Goal: Information Seeking & Learning: Learn about a topic

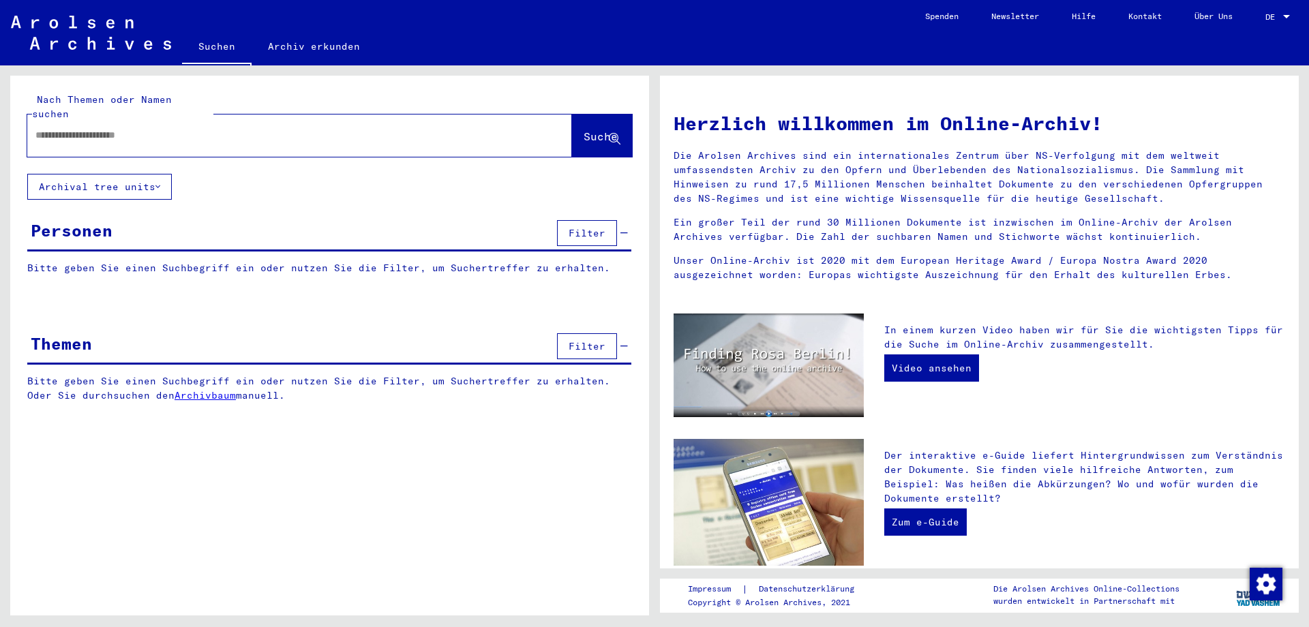
click at [307, 128] on input "text" at bounding box center [283, 135] width 496 height 14
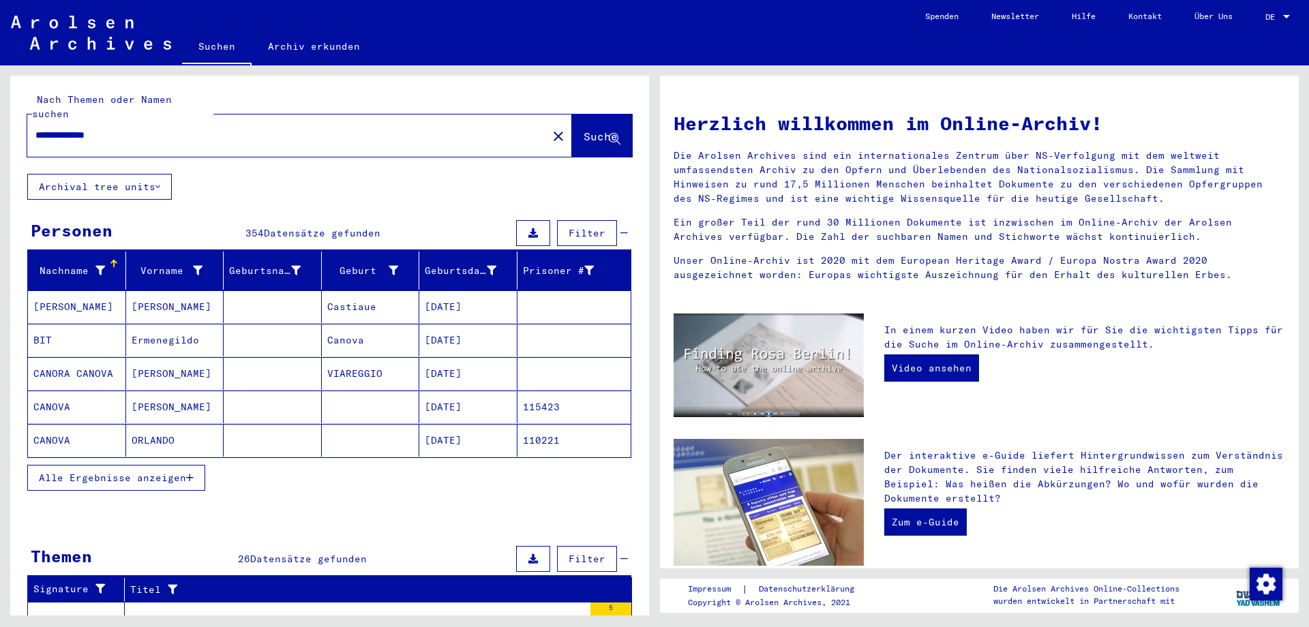
type input "**********"
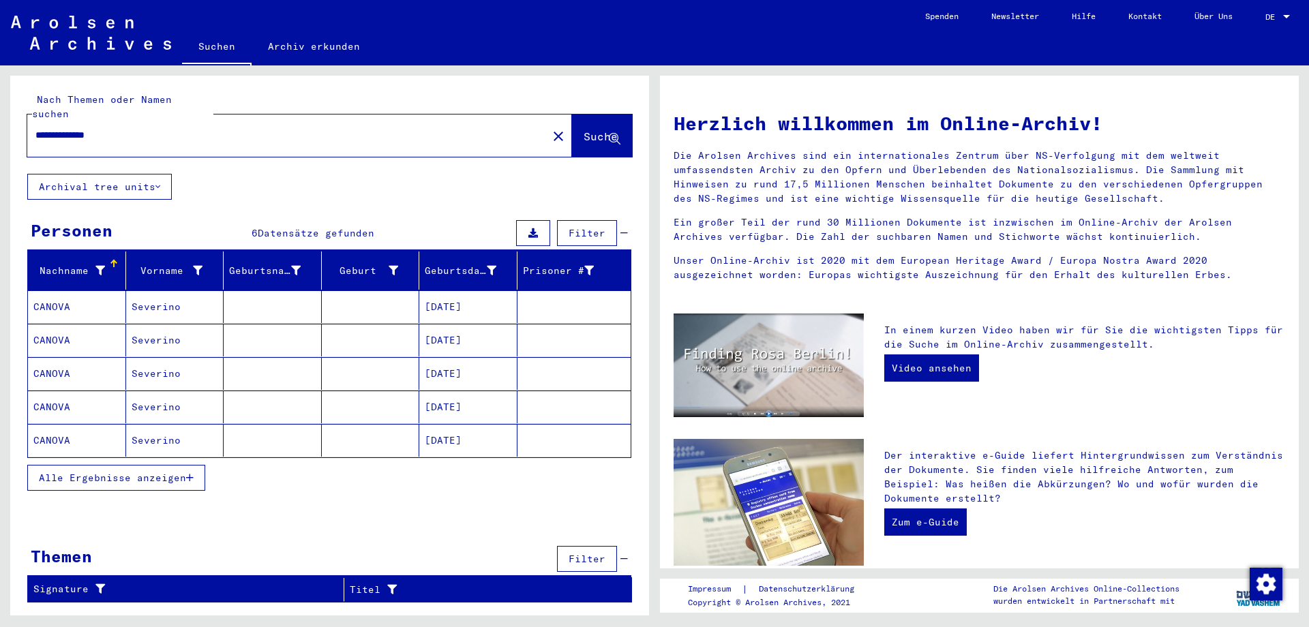
click at [45, 290] on mat-cell "CANOVA" at bounding box center [77, 306] width 98 height 33
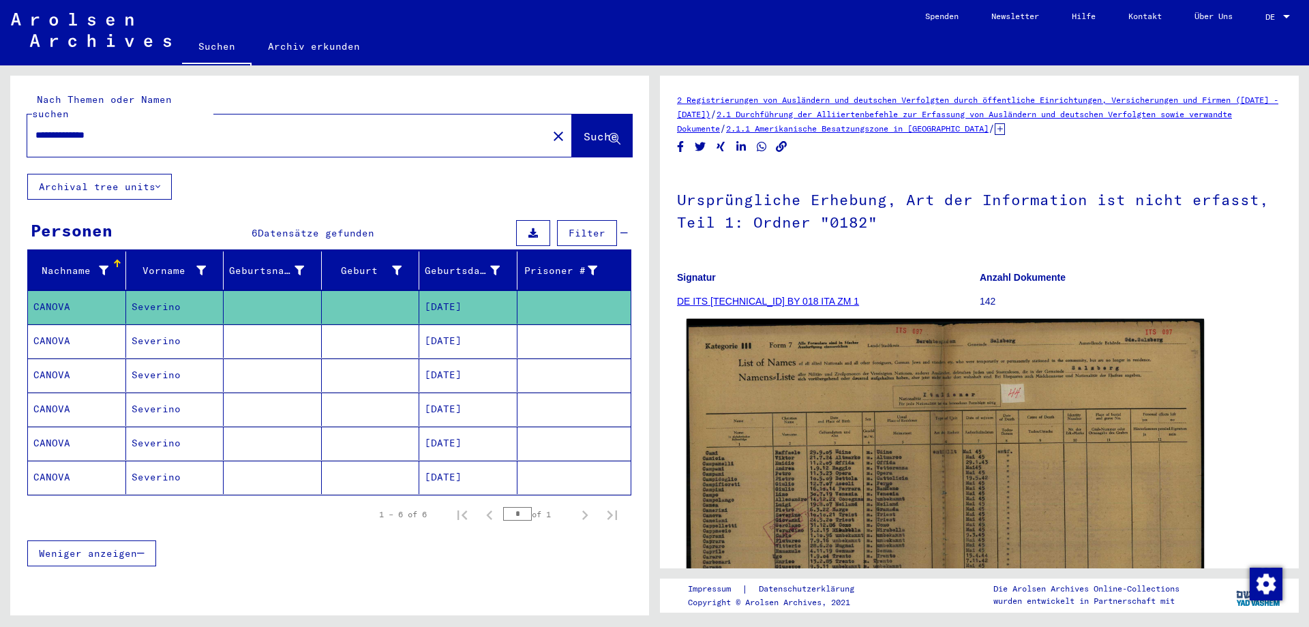
click at [1038, 420] on img at bounding box center [946, 503] width 518 height 369
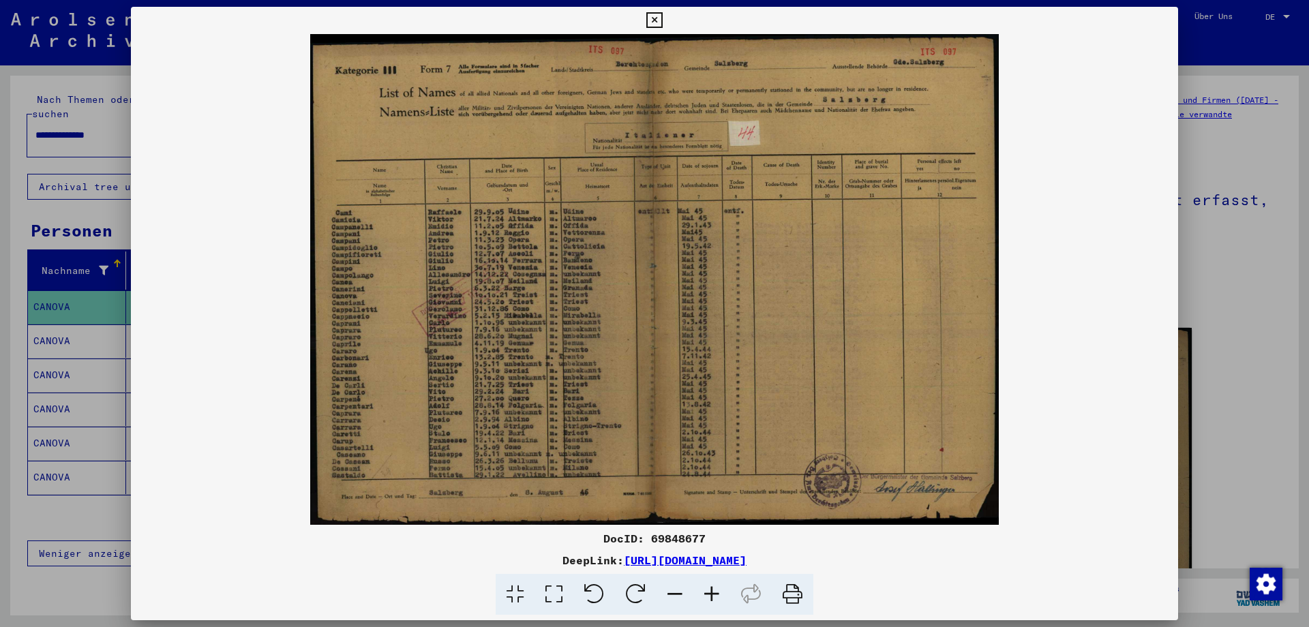
click at [713, 591] on icon at bounding box center [712, 595] width 37 height 42
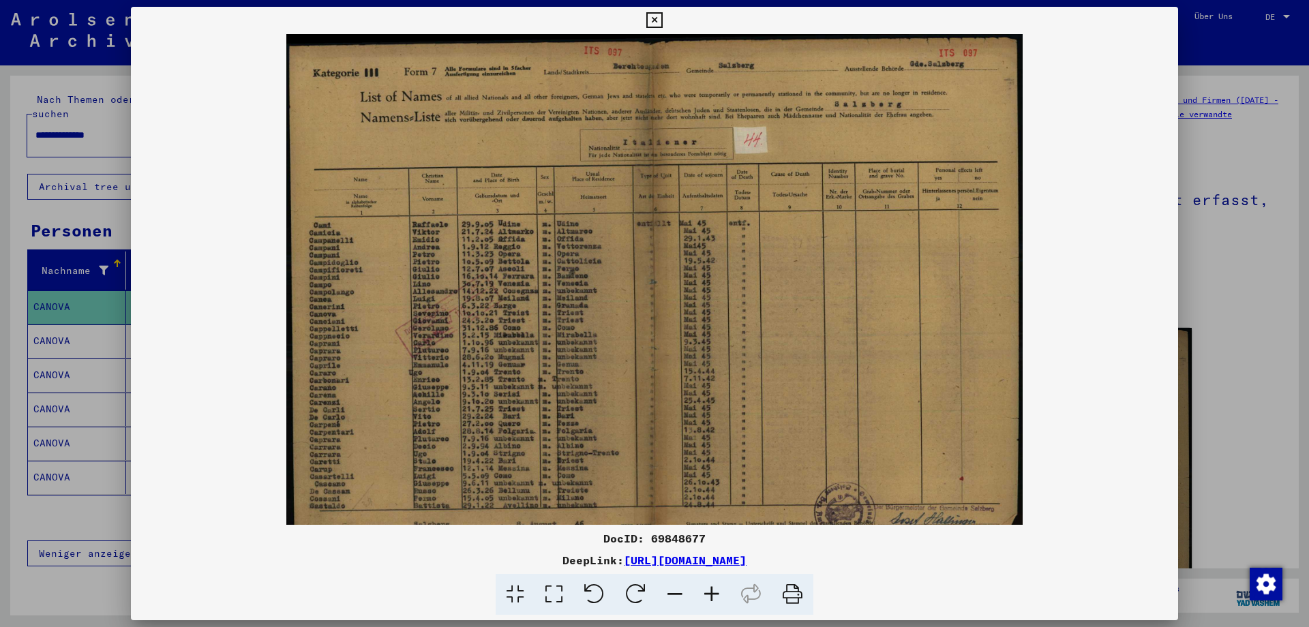
click at [713, 591] on icon at bounding box center [712, 595] width 37 height 42
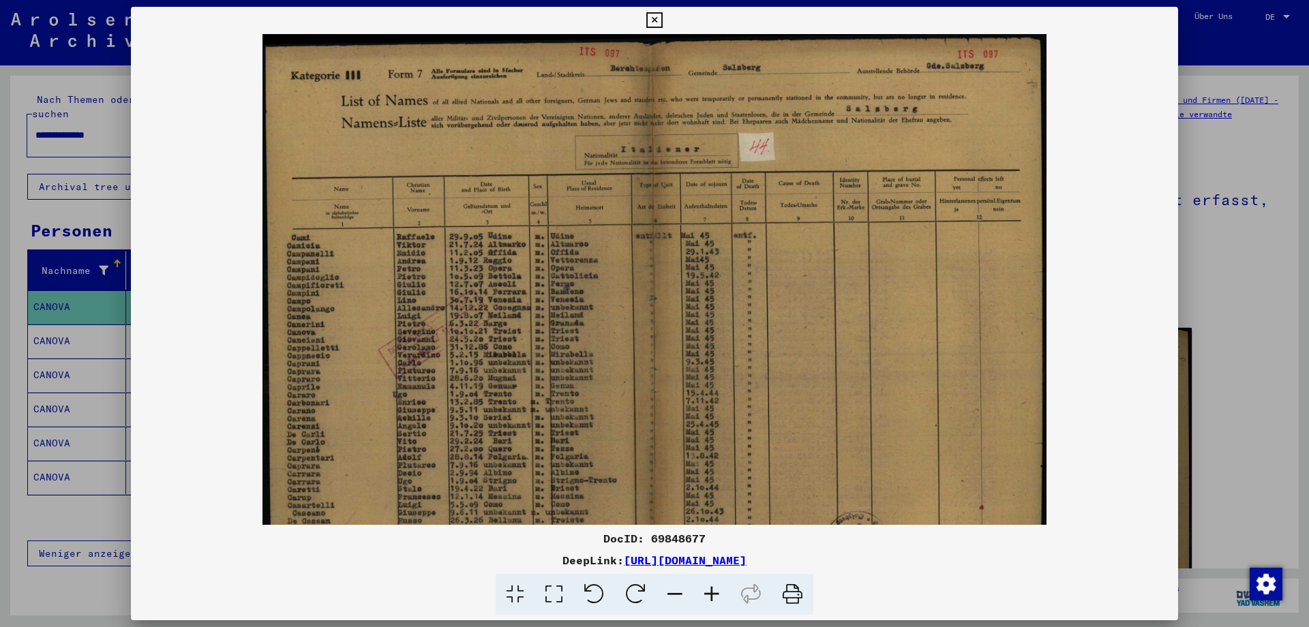
click at [713, 591] on icon at bounding box center [712, 595] width 37 height 42
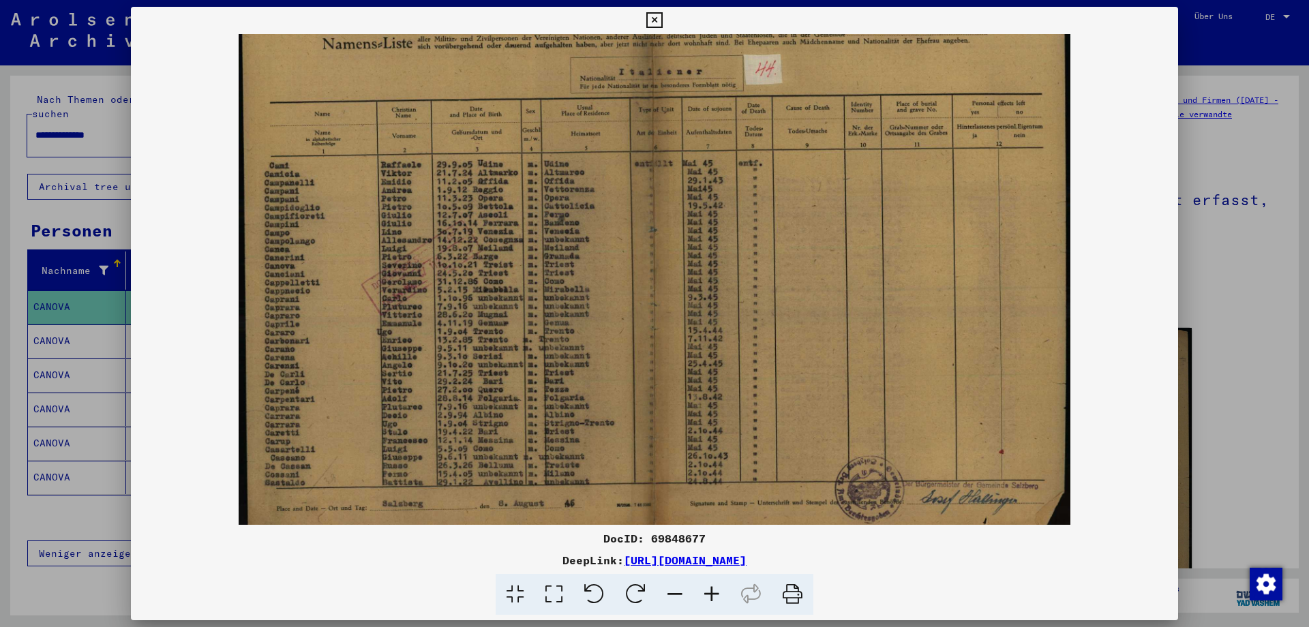
scroll to position [102, 0]
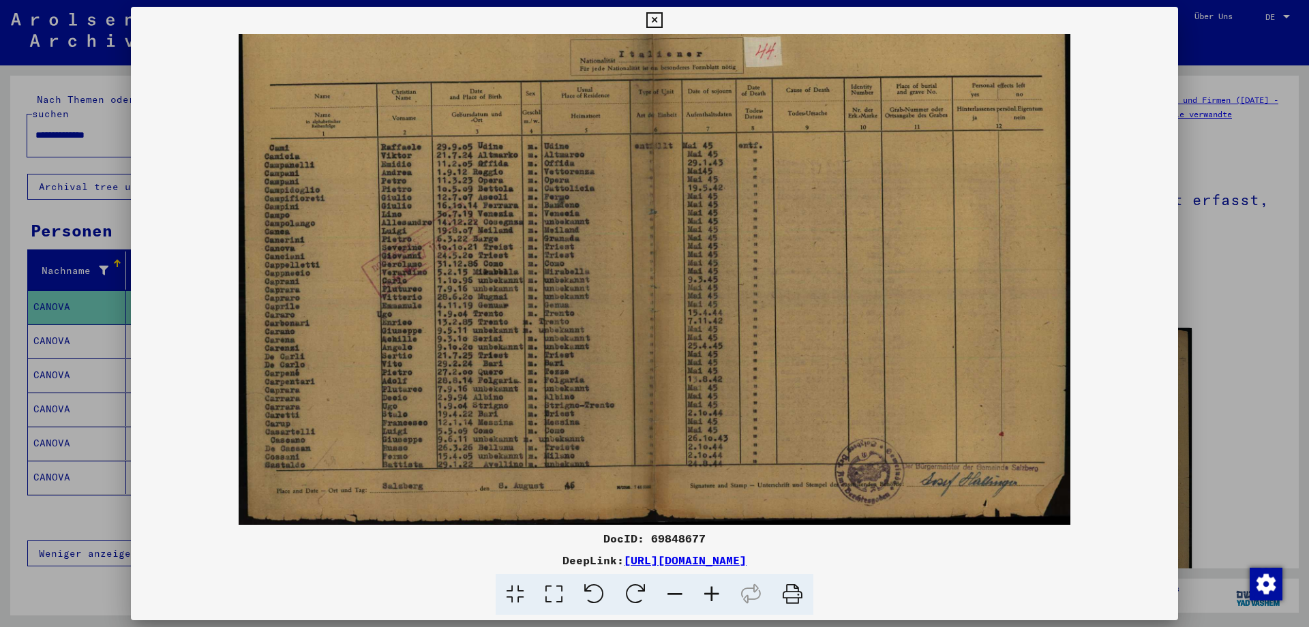
drag, startPoint x: 619, startPoint y: 381, endPoint x: 632, endPoint y: 283, distance: 99.0
click at [632, 283] on img at bounding box center [655, 228] width 832 height 593
click at [662, 18] on icon at bounding box center [654, 20] width 16 height 16
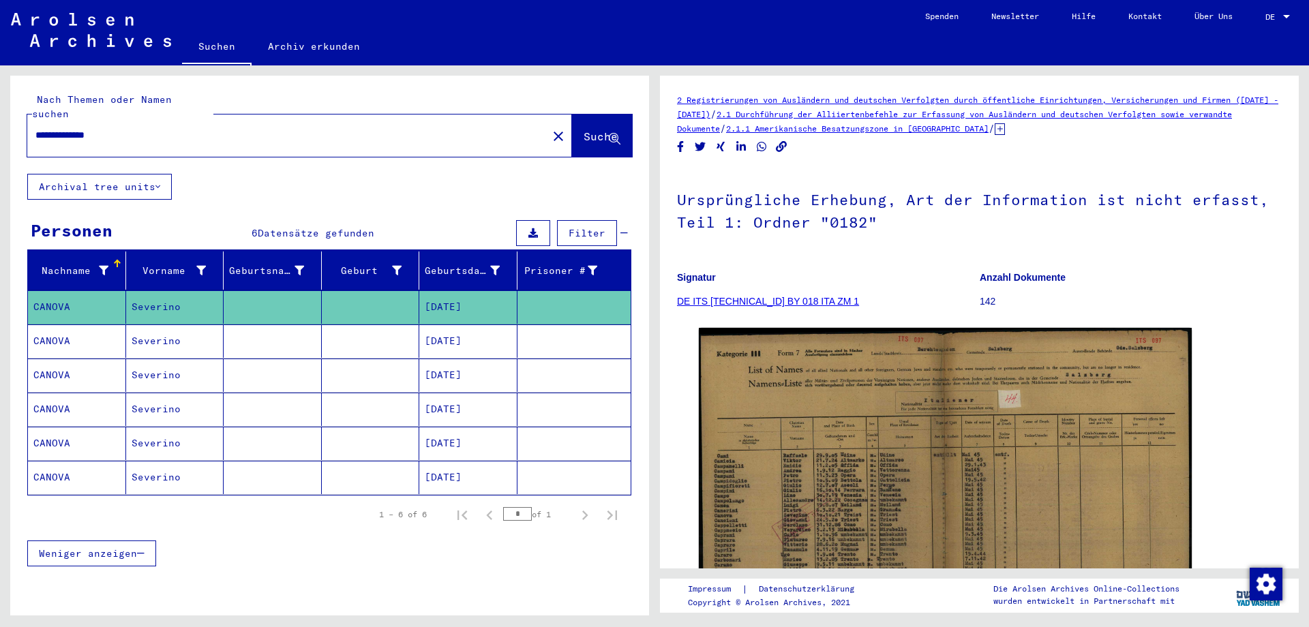
click at [53, 326] on mat-cell "CANOVA" at bounding box center [77, 341] width 98 height 33
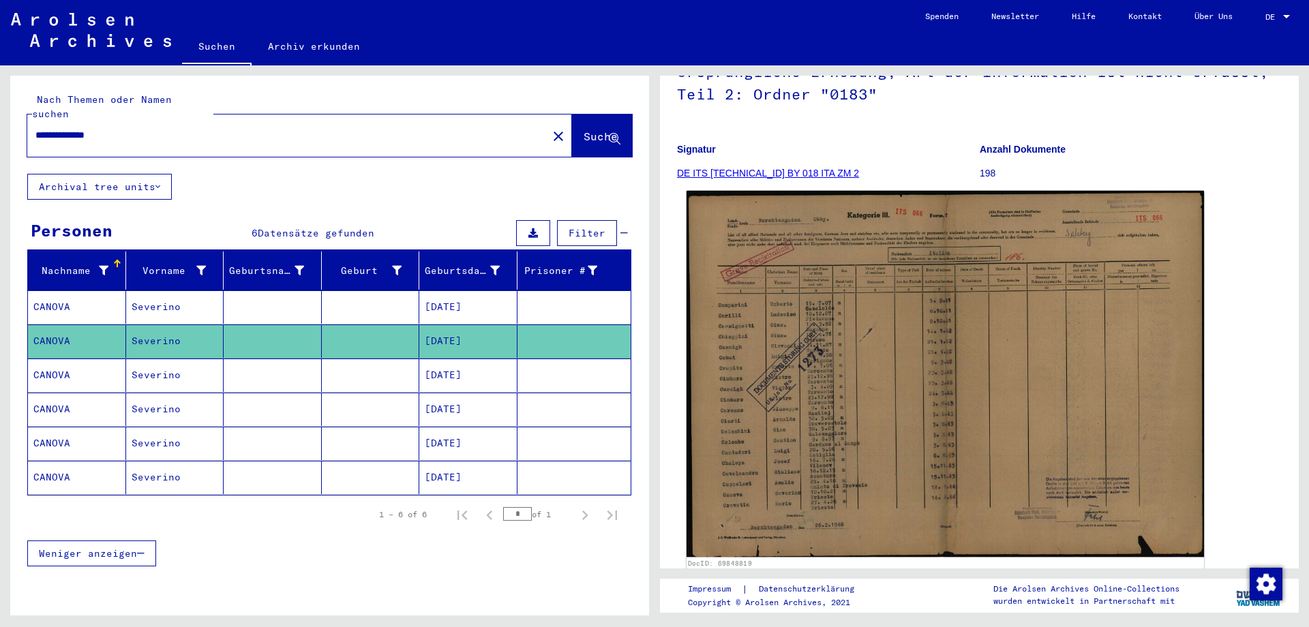
scroll to position [143, 0]
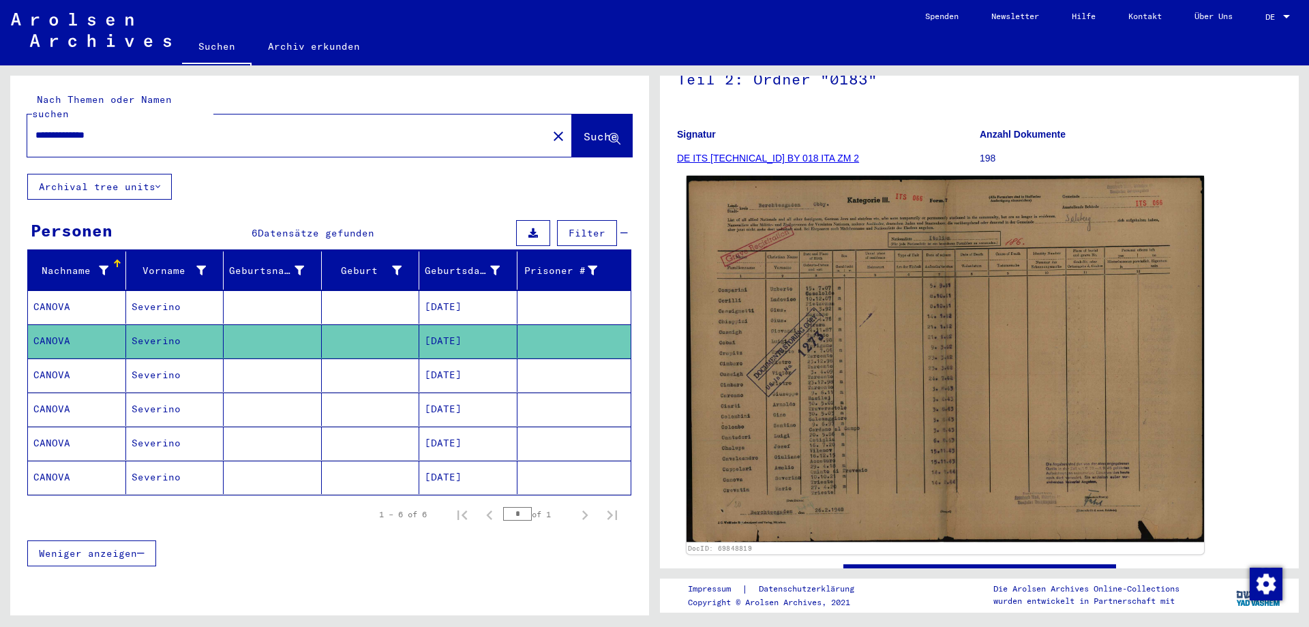
click at [943, 424] on img at bounding box center [946, 359] width 518 height 367
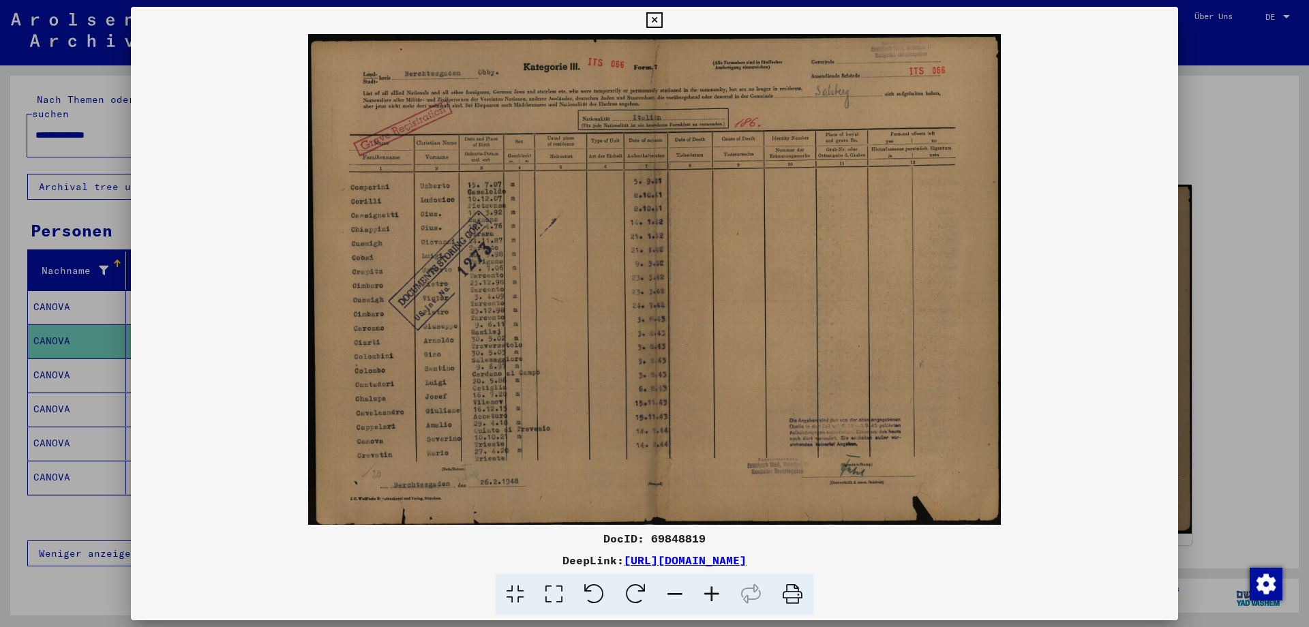
click at [709, 589] on icon at bounding box center [712, 595] width 37 height 42
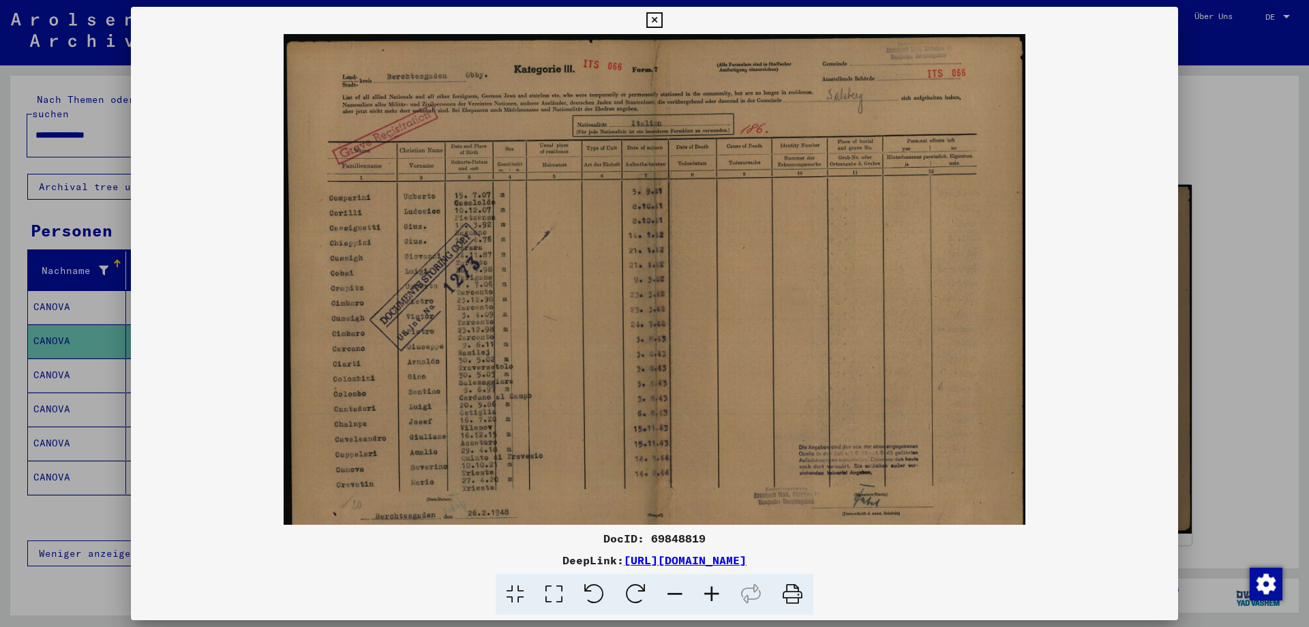
click at [709, 589] on icon at bounding box center [712, 595] width 37 height 42
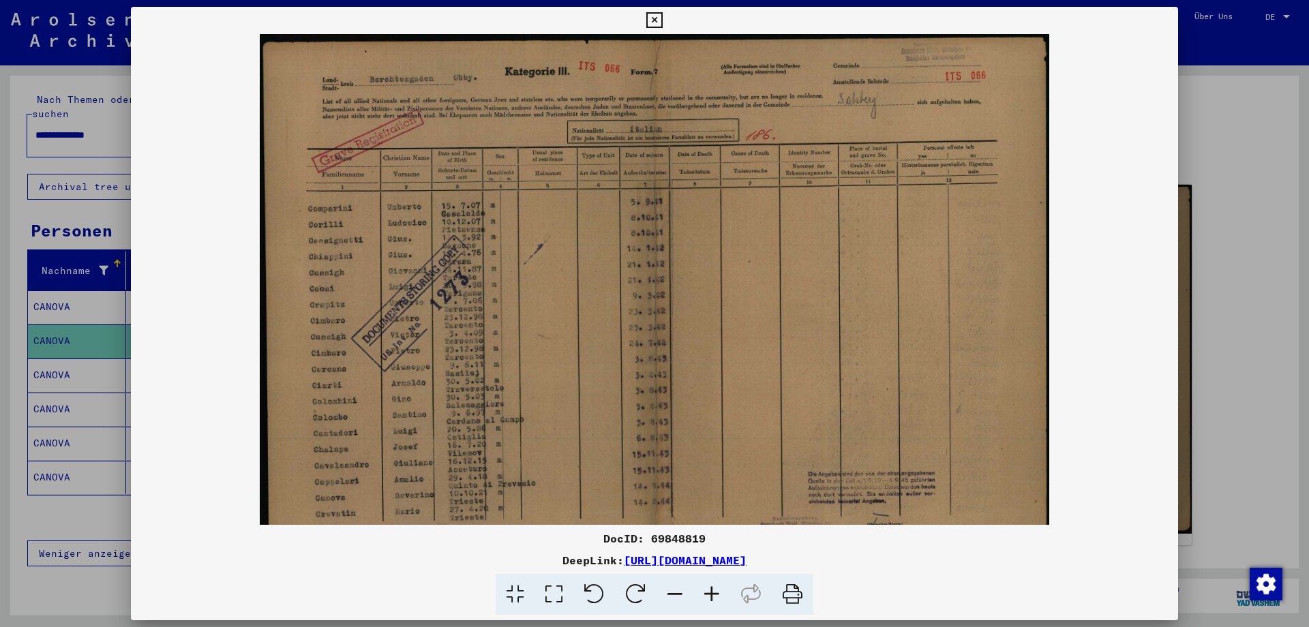
drag, startPoint x: 819, startPoint y: 301, endPoint x: 780, endPoint y: 397, distance: 103.7
click at [780, 397] on img at bounding box center [655, 313] width 790 height 559
drag, startPoint x: 912, startPoint y: 190, endPoint x: 846, endPoint y: 302, distance: 129.6
click at [846, 302] on img at bounding box center [655, 313] width 790 height 559
click at [709, 589] on icon at bounding box center [712, 595] width 37 height 42
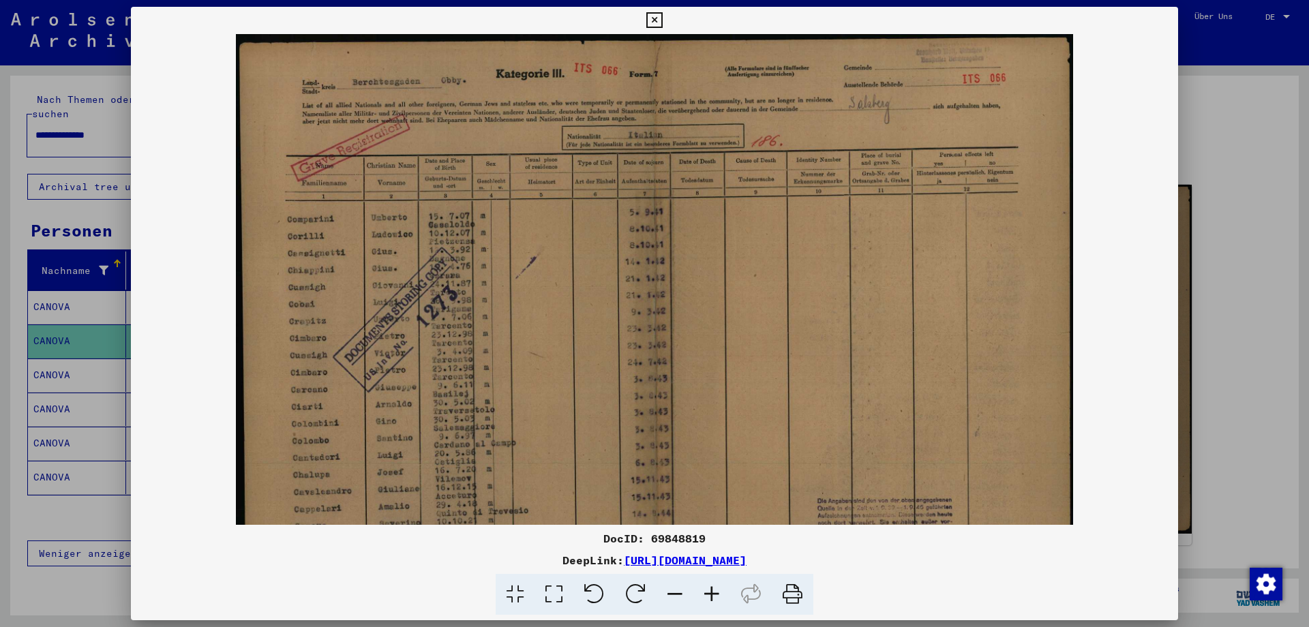
click at [709, 589] on icon at bounding box center [712, 595] width 37 height 42
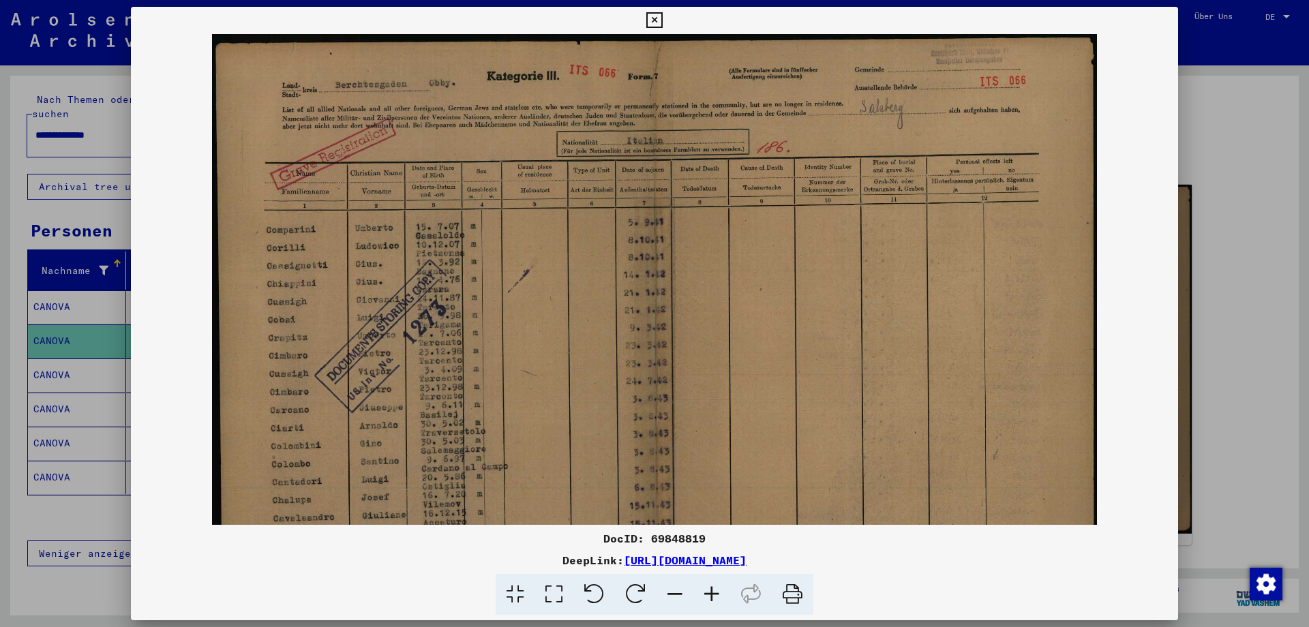
click at [709, 589] on icon at bounding box center [712, 595] width 37 height 42
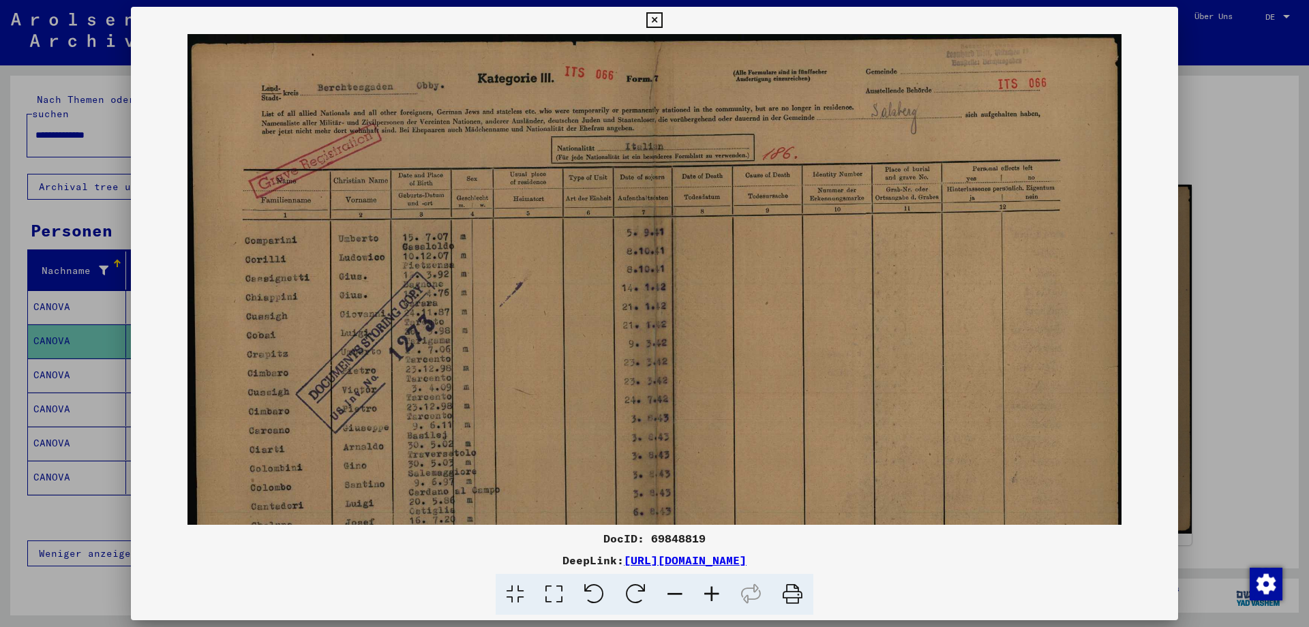
click at [709, 589] on icon at bounding box center [712, 595] width 37 height 42
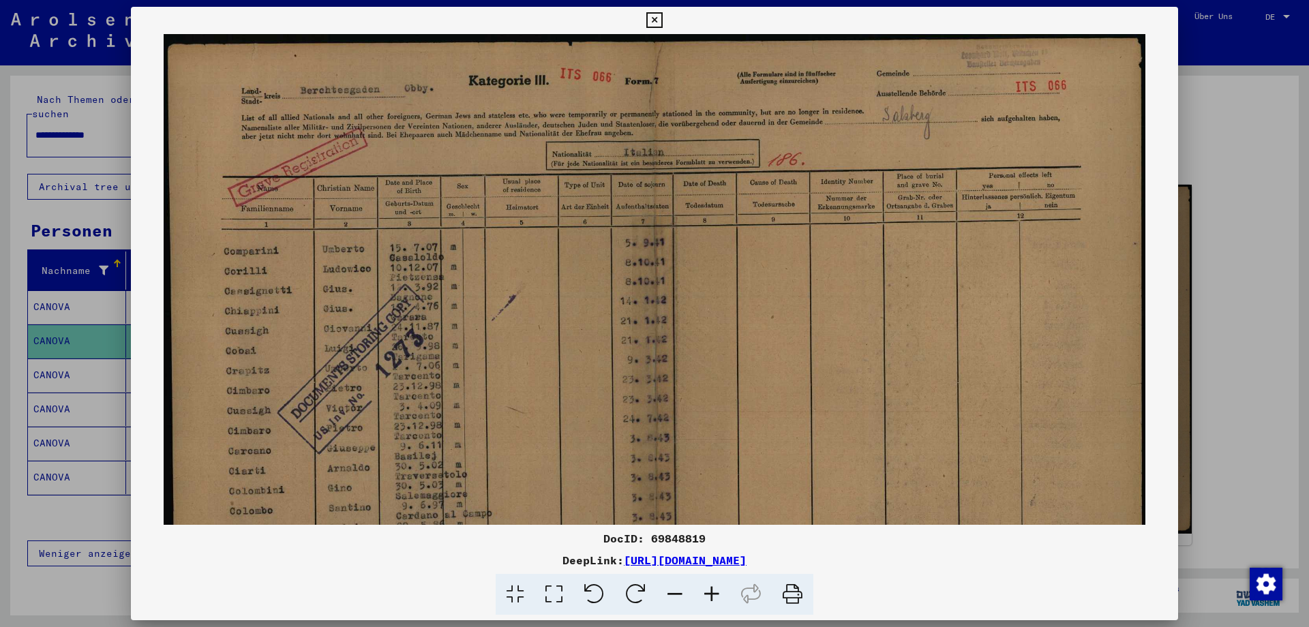
click at [709, 589] on icon at bounding box center [712, 595] width 37 height 42
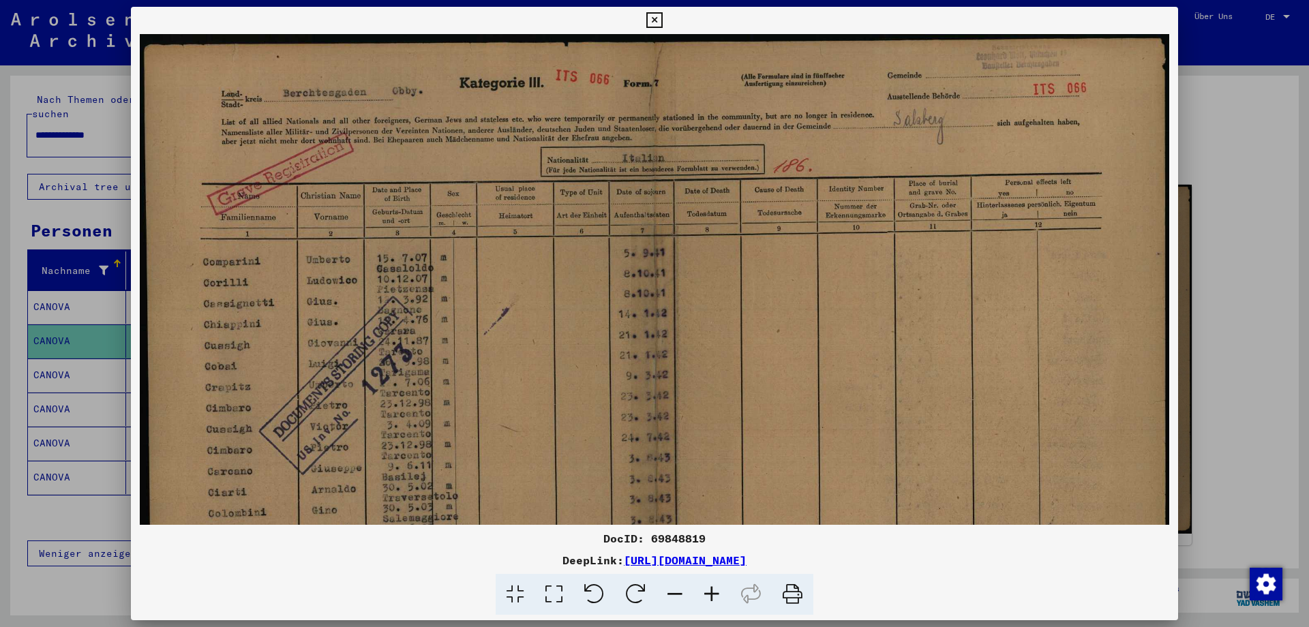
click at [709, 591] on icon at bounding box center [712, 595] width 37 height 42
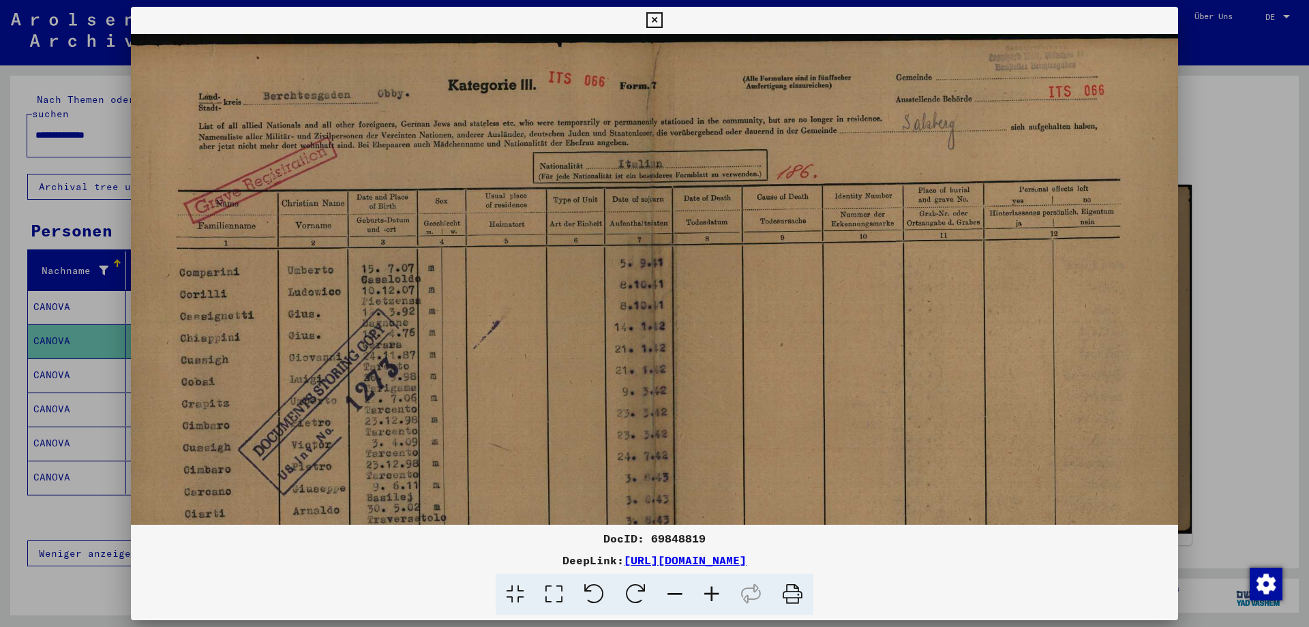
drag, startPoint x: 972, startPoint y: 164, endPoint x: 954, endPoint y: 224, distance: 62.1
click at [954, 224] on img at bounding box center [652, 416] width 1078 height 764
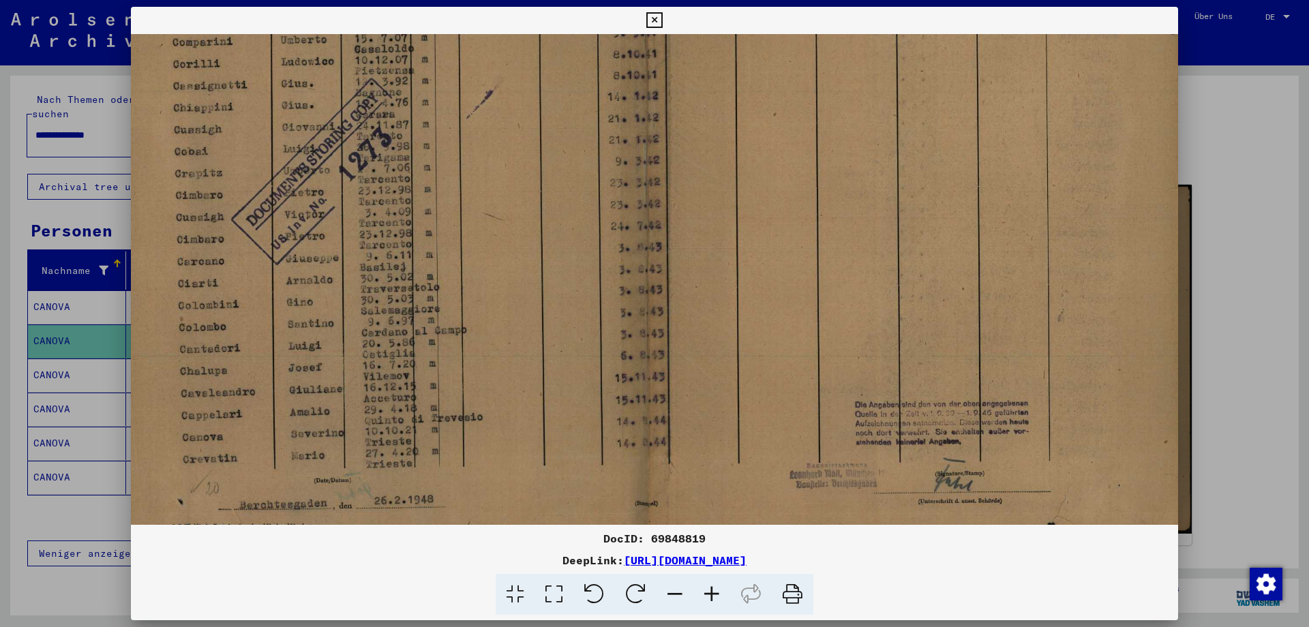
scroll to position [0, 31]
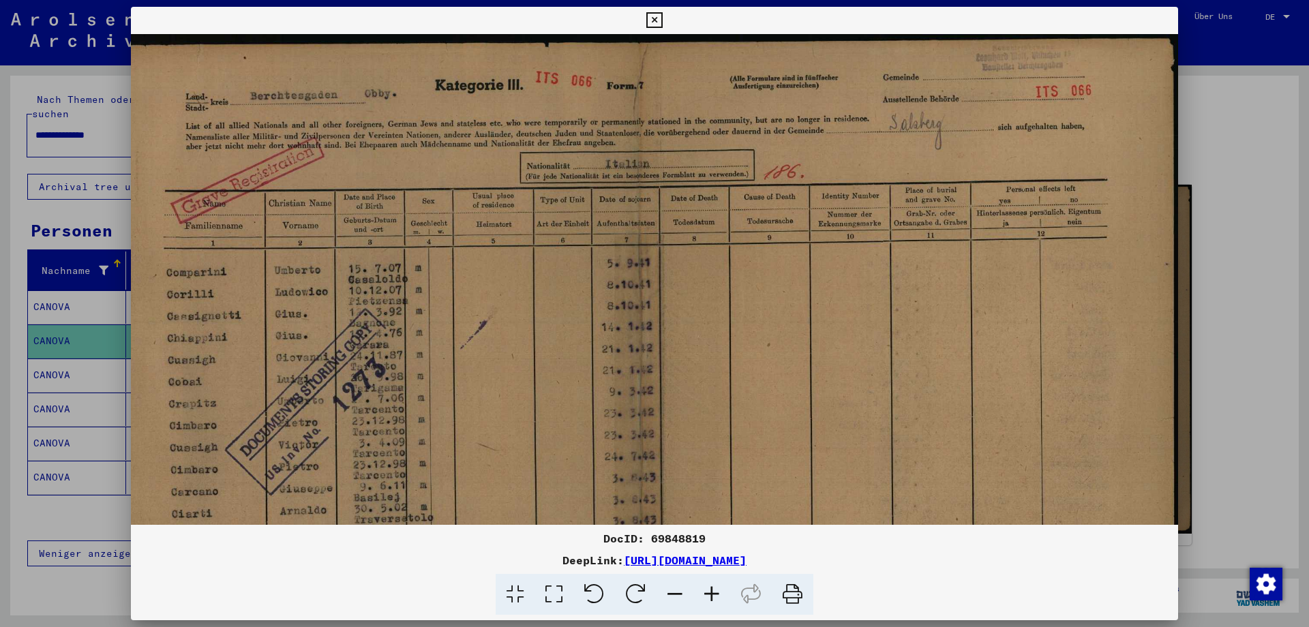
drag, startPoint x: 516, startPoint y: 400, endPoint x: 318, endPoint y: 578, distance: 266.5
click at [318, 578] on div "DocID: 69848819 DeepLink: [URL][DOMAIN_NAME]" at bounding box center [654, 311] width 1047 height 609
click at [666, 14] on button at bounding box center [654, 20] width 24 height 27
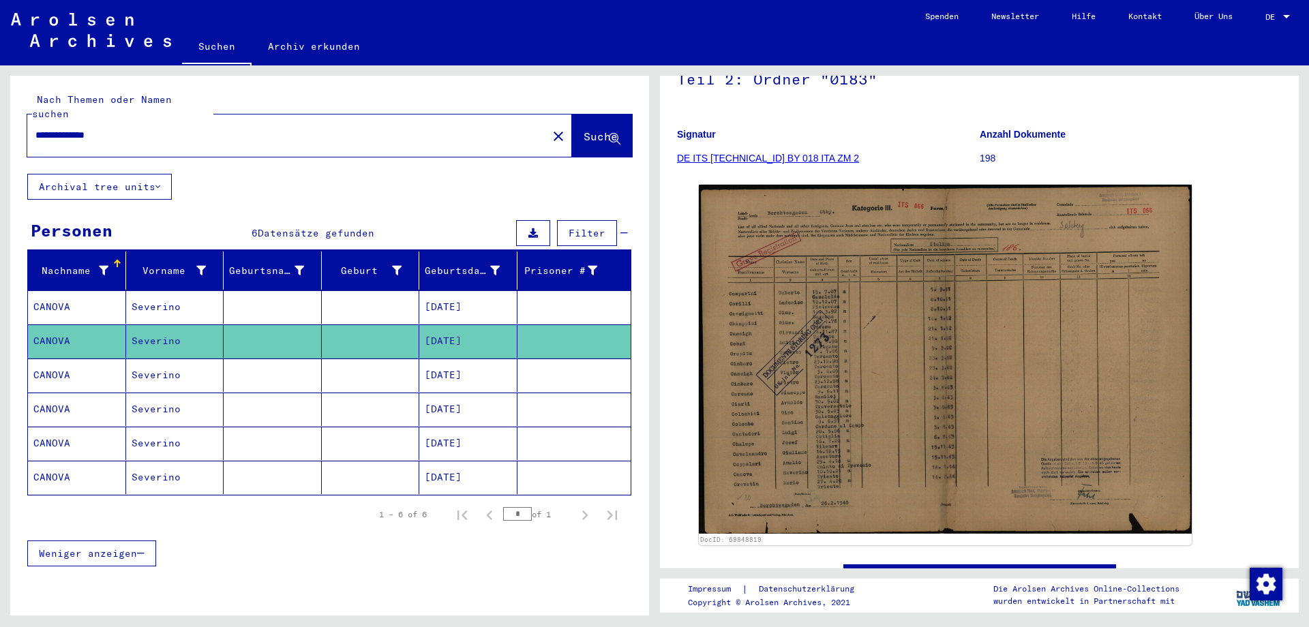
click at [59, 359] on mat-cell "CANOVA" at bounding box center [77, 375] width 98 height 33
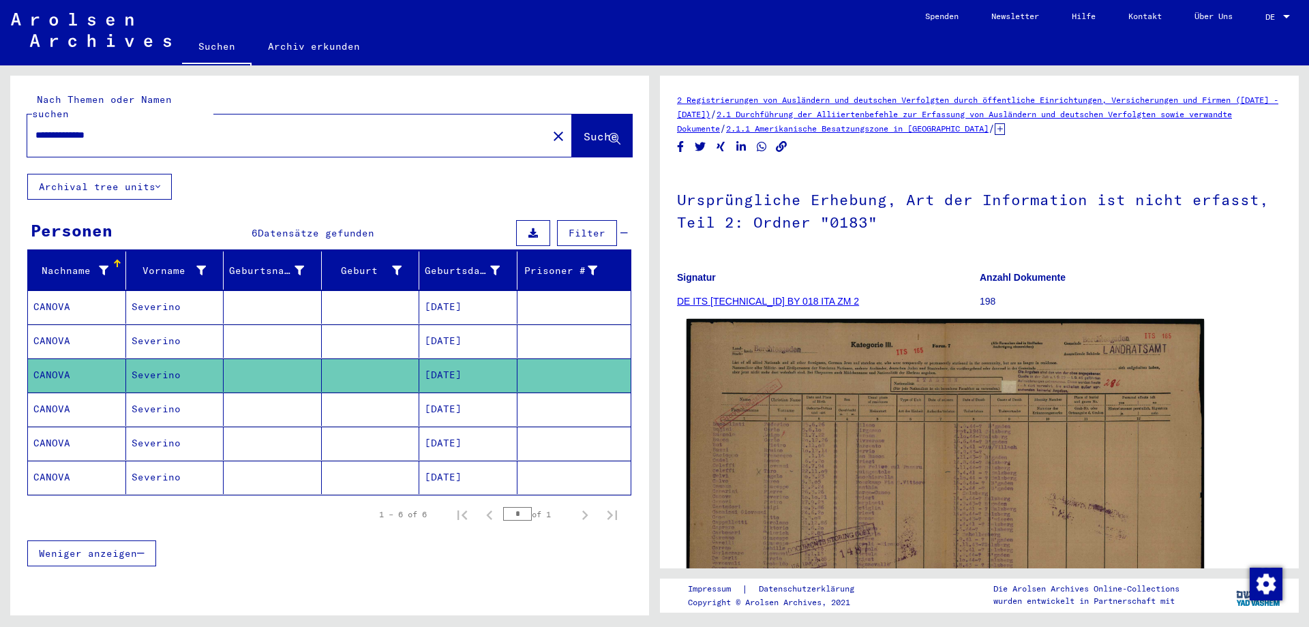
click at [962, 466] on img at bounding box center [946, 501] width 518 height 364
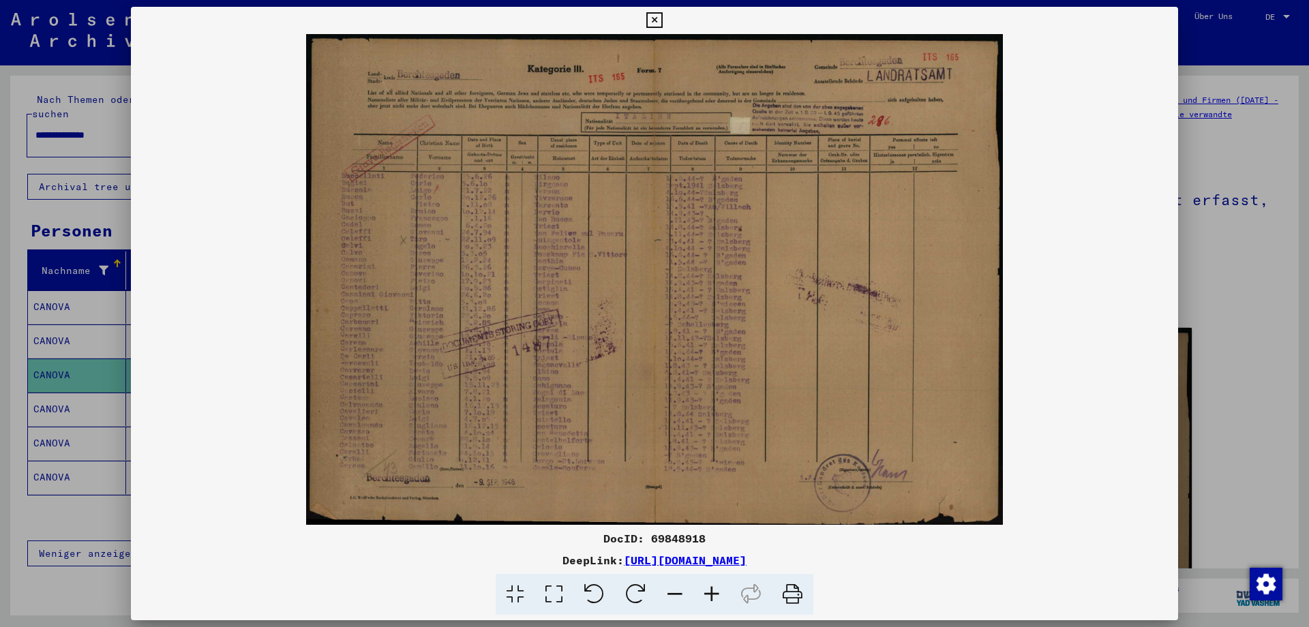
click at [662, 13] on icon at bounding box center [654, 20] width 16 height 16
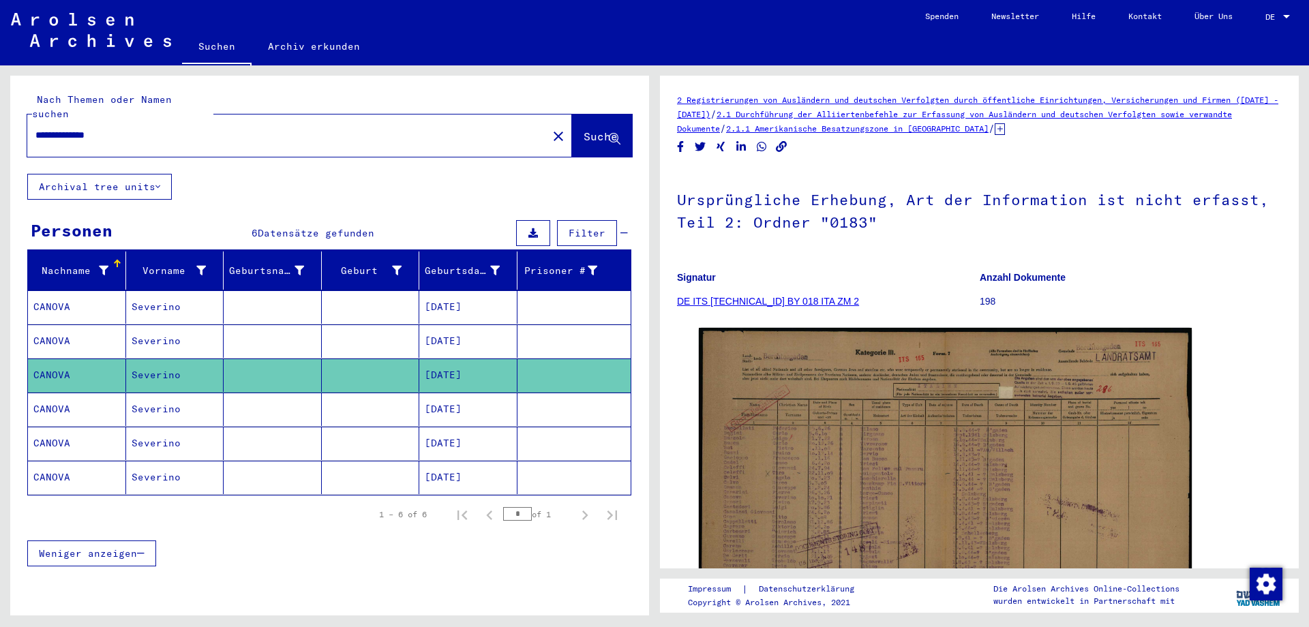
click at [44, 397] on mat-cell "CANOVA" at bounding box center [77, 409] width 98 height 33
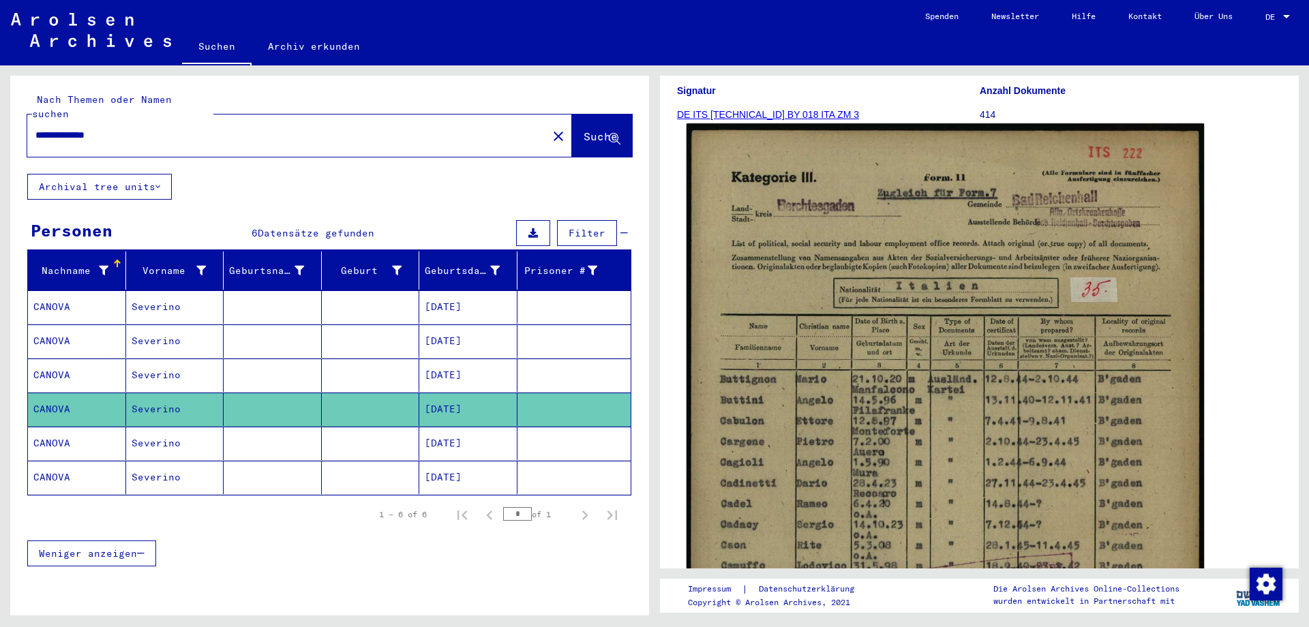
scroll to position [143, 0]
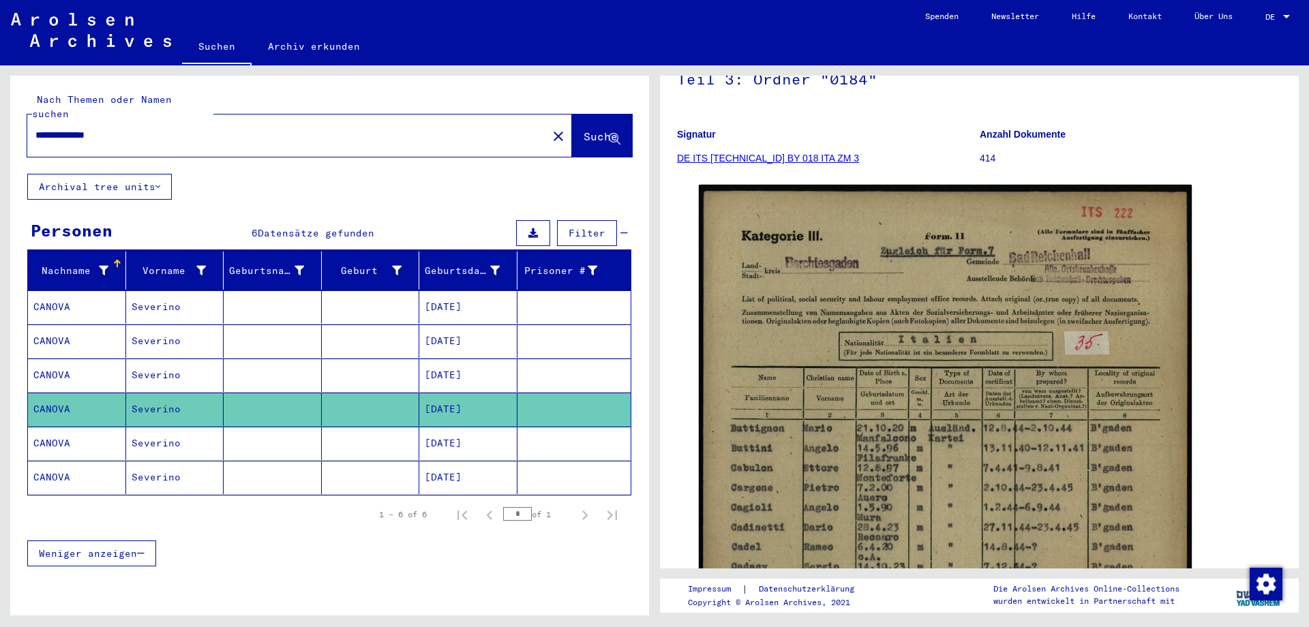
click at [47, 427] on mat-cell "CANOVA" at bounding box center [77, 443] width 98 height 33
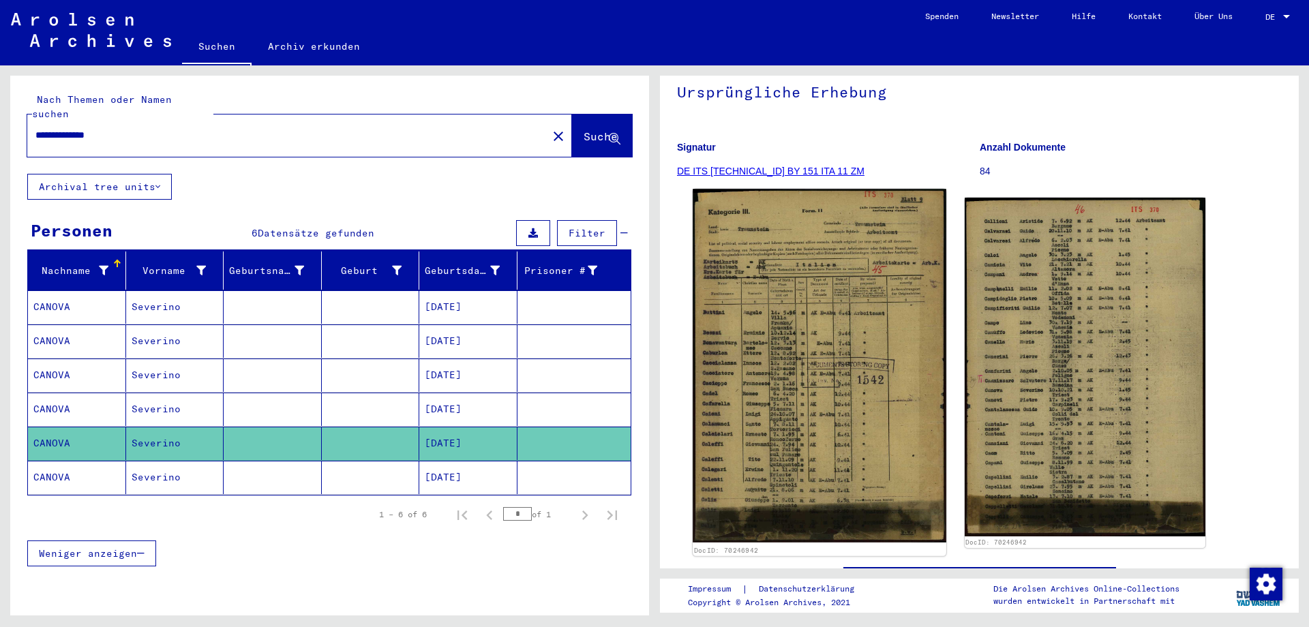
scroll to position [143, 0]
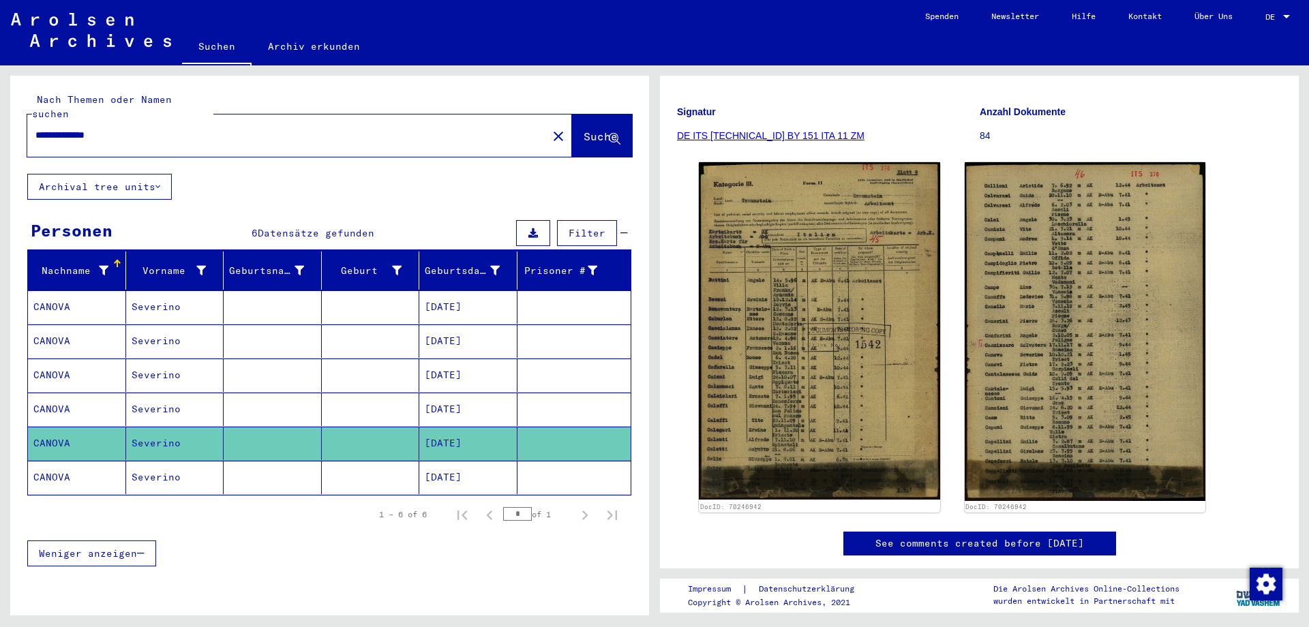
click at [46, 462] on mat-cell "CANOVA" at bounding box center [77, 477] width 98 height 33
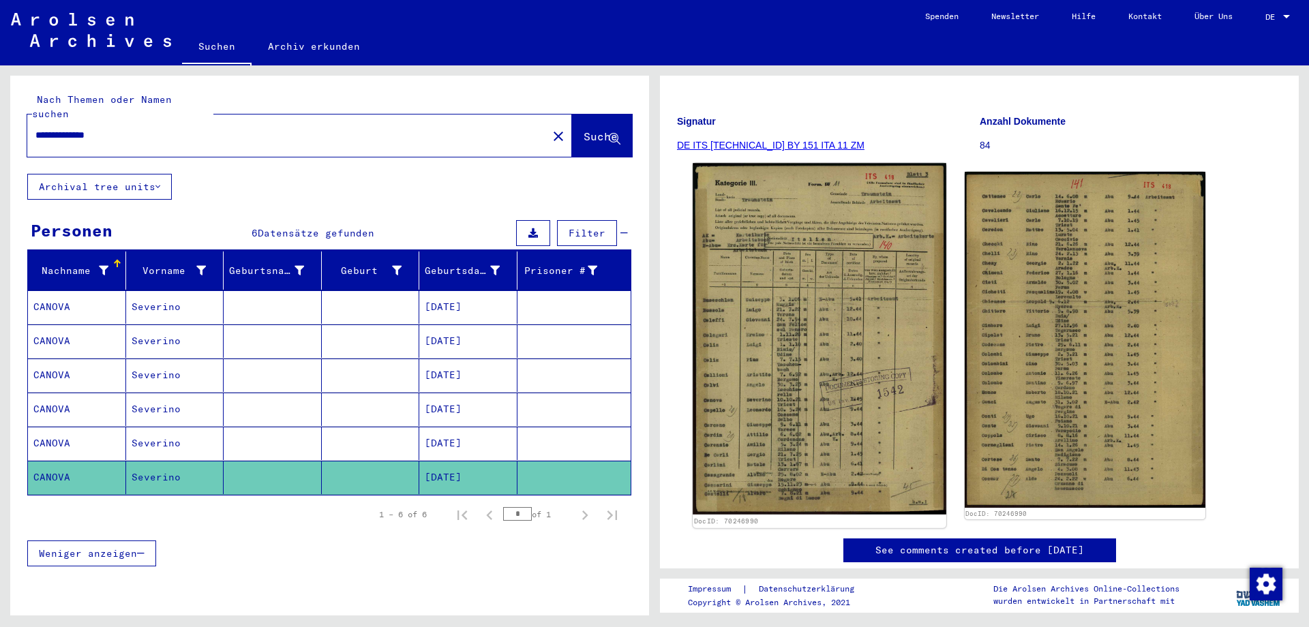
scroll to position [143, 0]
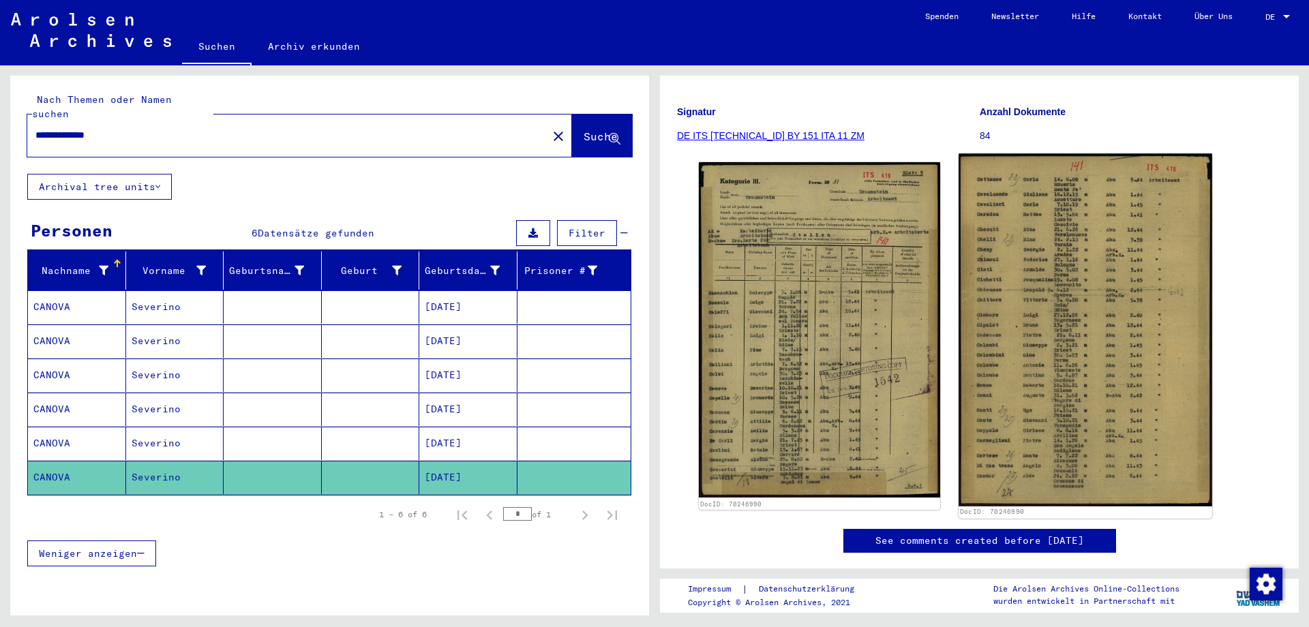
click at [1029, 395] on img at bounding box center [1085, 329] width 253 height 353
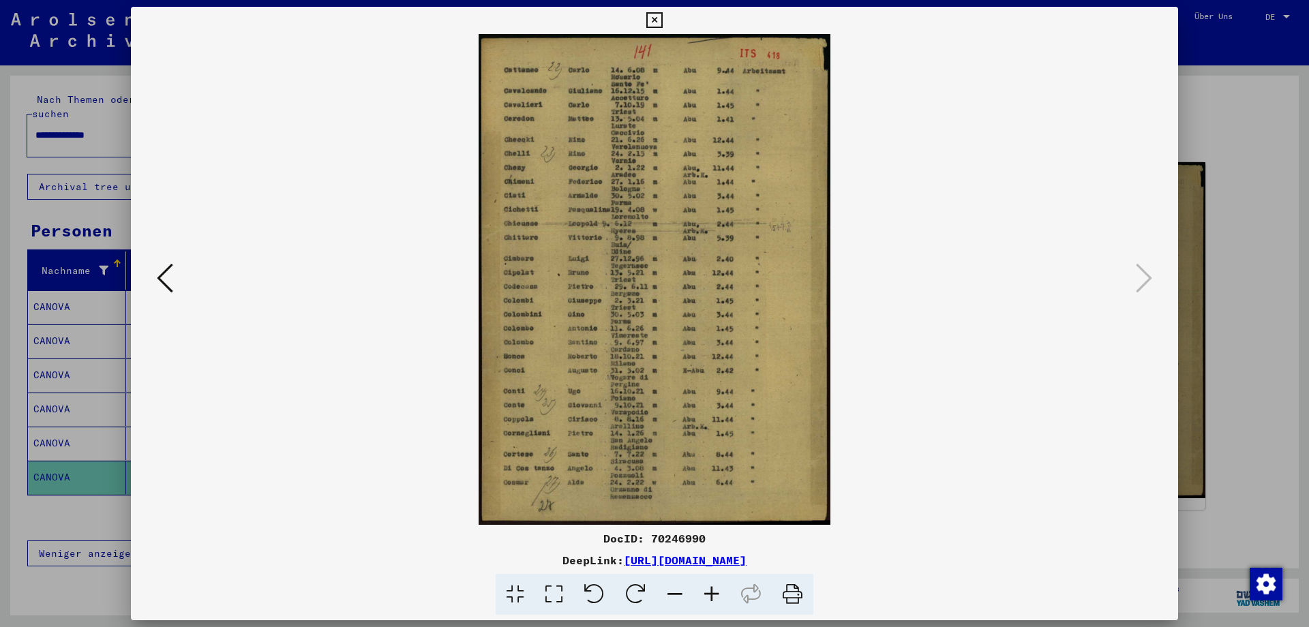
click at [159, 272] on icon at bounding box center [165, 278] width 16 height 33
